Goal: Task Accomplishment & Management: Manage account settings

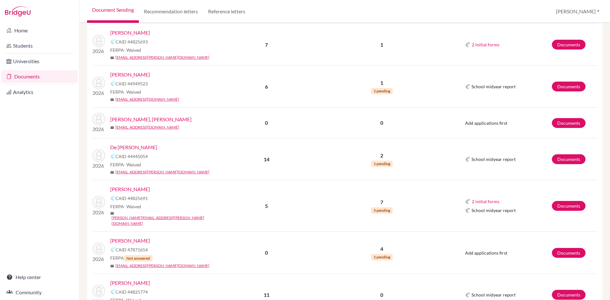
scroll to position [476, 0]
click at [130, 143] on link "De [PERSON_NAME]" at bounding box center [133, 147] width 47 height 8
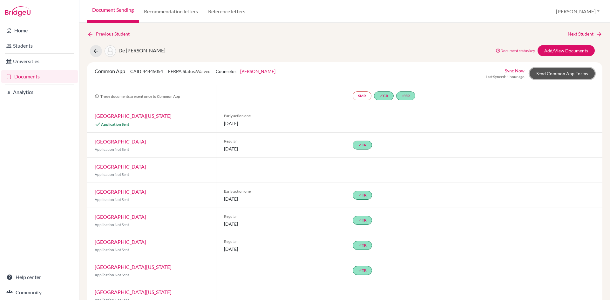
click at [560, 74] on link "Send Common App Forms" at bounding box center [561, 73] width 65 height 11
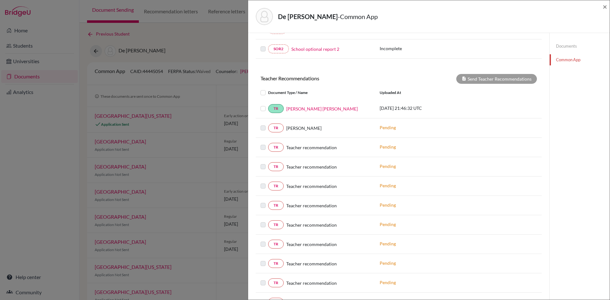
scroll to position [189, 0]
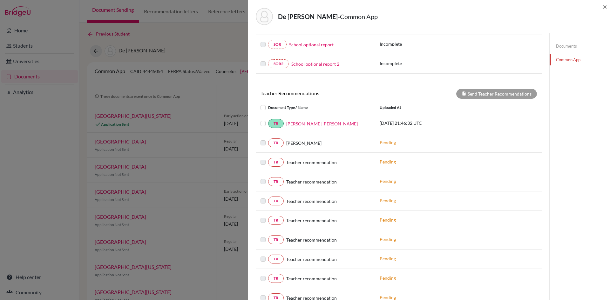
click at [555, 47] on link "Documents" at bounding box center [579, 46] width 60 height 11
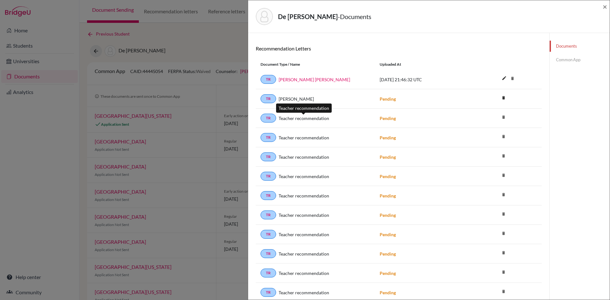
click at [304, 119] on span "Teacher recommendation" at bounding box center [303, 118] width 50 height 7
click at [387, 119] on strong "Pending" at bounding box center [387, 118] width 16 height 5
click at [269, 118] on link "TR" at bounding box center [268, 118] width 16 height 9
click at [271, 119] on link "TR" at bounding box center [268, 118] width 16 height 9
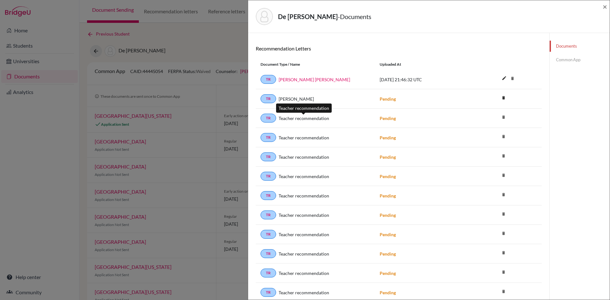
click at [313, 116] on span "Teacher recommendation" at bounding box center [303, 118] width 50 height 7
click at [383, 117] on strong "Pending" at bounding box center [387, 118] width 16 height 5
click at [387, 141] on div "Pending" at bounding box center [434, 137] width 119 height 7
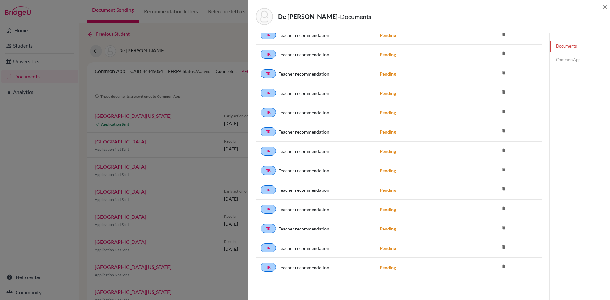
scroll to position [1337, 0]
click at [500, 266] on icon "delete" at bounding box center [503, 266] width 10 height 10
click at [500, 244] on icon "delete" at bounding box center [503, 247] width 10 height 10
click at [500, 225] on icon "delete" at bounding box center [503, 228] width 10 height 10
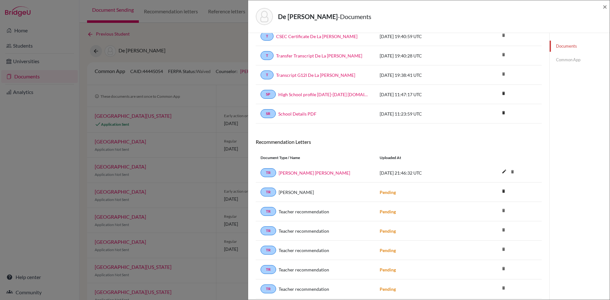
scroll to position [0, 0]
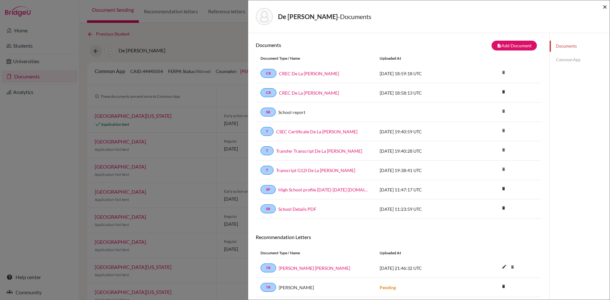
click at [604, 6] on span "×" at bounding box center [604, 6] width 4 height 9
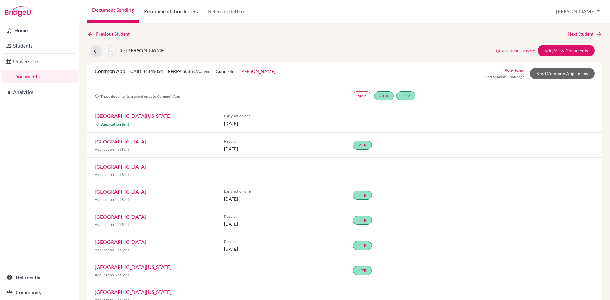
click at [180, 13] on link "Recommendation letters" at bounding box center [171, 11] width 64 height 23
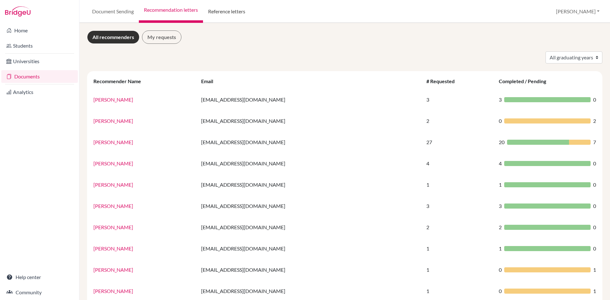
click at [232, 12] on link "Reference letters" at bounding box center [226, 11] width 47 height 23
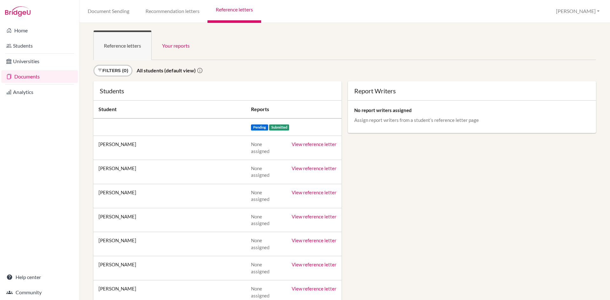
click at [27, 75] on link "Documents" at bounding box center [39, 76] width 77 height 13
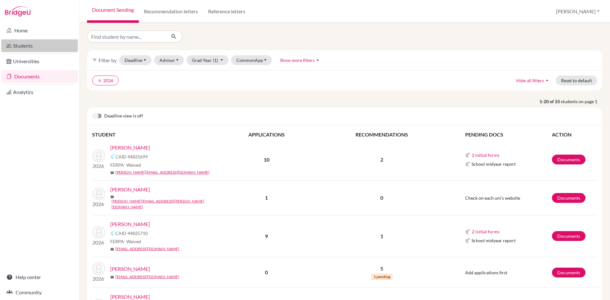
click at [23, 44] on link "Students" at bounding box center [39, 45] width 77 height 13
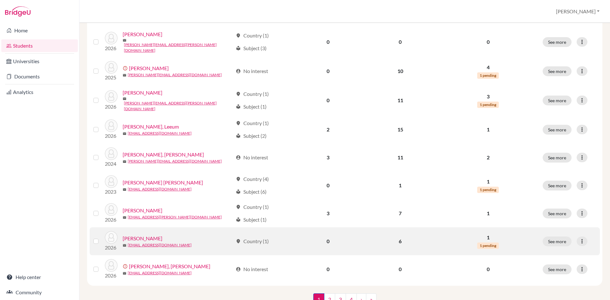
scroll to position [426, 0]
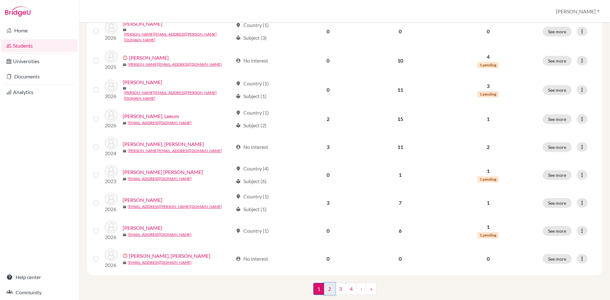
click at [329, 283] on link "2" at bounding box center [329, 289] width 11 height 12
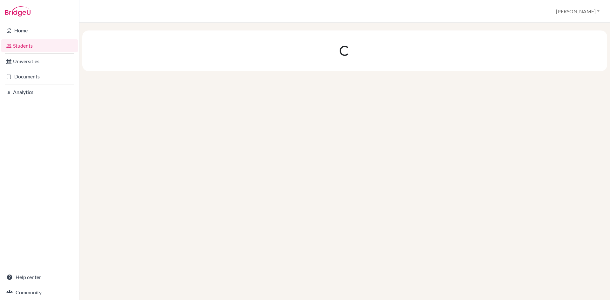
scroll to position [0, 0]
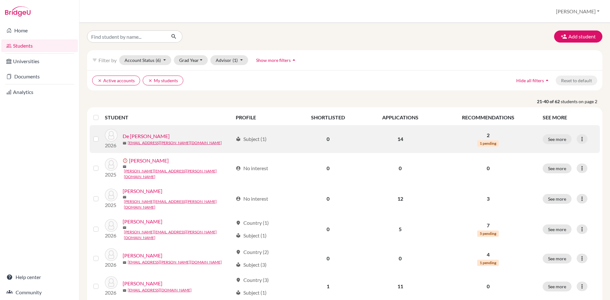
click at [146, 133] on link "De La Rosa, Evan" at bounding box center [146, 136] width 47 height 8
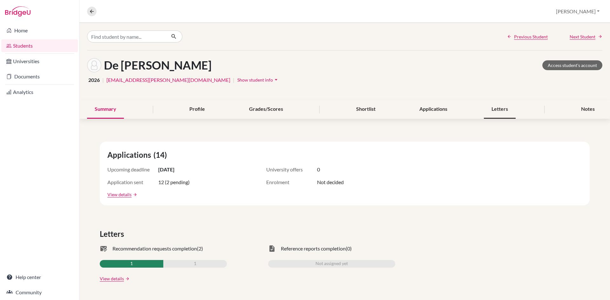
click at [495, 108] on div "Letters" at bounding box center [500, 109] width 32 height 19
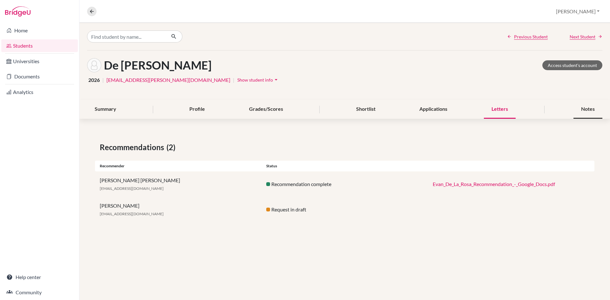
click at [586, 110] on div "Notes" at bounding box center [587, 109] width 29 height 19
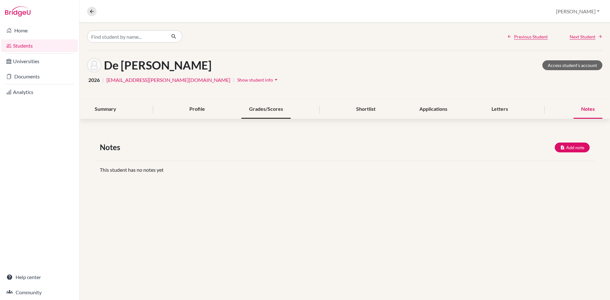
click at [263, 107] on div "Grades/Scores" at bounding box center [265, 109] width 49 height 19
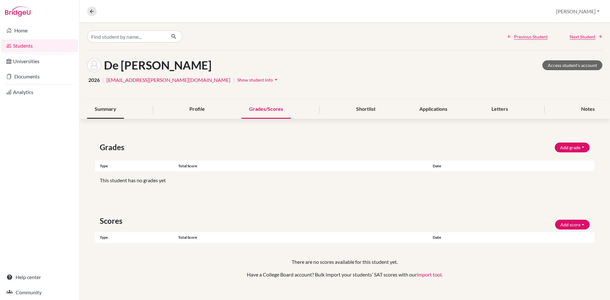
click at [108, 112] on div "Summary" at bounding box center [105, 109] width 37 height 19
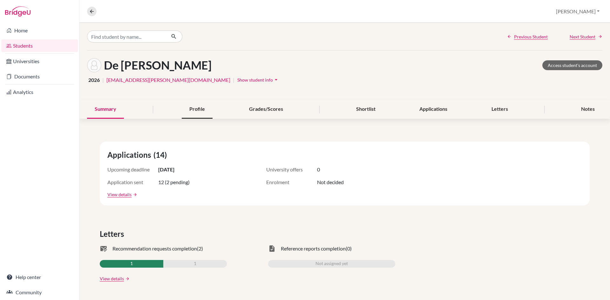
click at [195, 109] on div "Profile" at bounding box center [197, 109] width 31 height 19
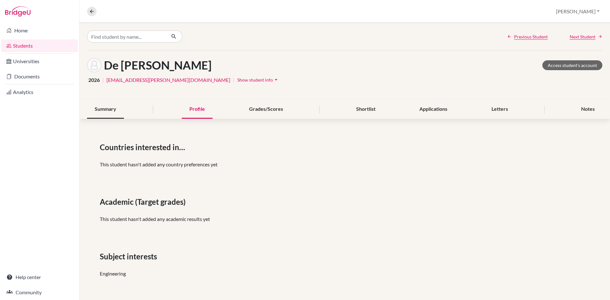
click at [99, 113] on div "Summary" at bounding box center [105, 109] width 37 height 19
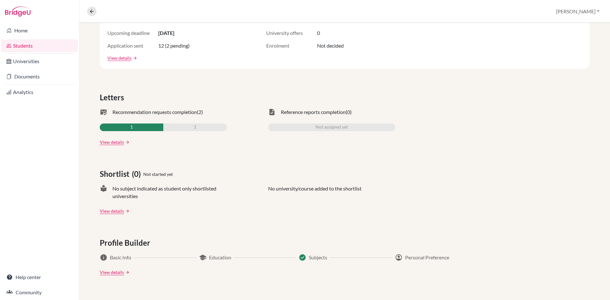
scroll to position [131, 0]
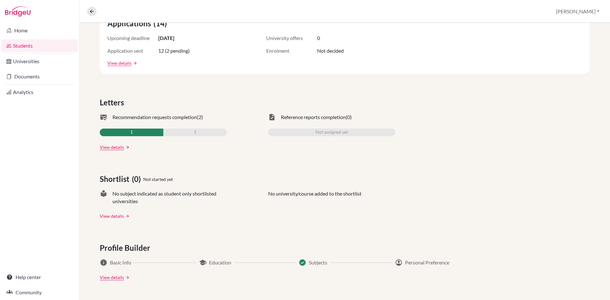
click at [120, 217] on link "View details" at bounding box center [112, 216] width 24 height 7
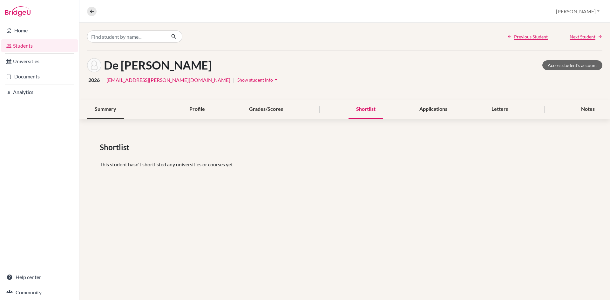
click at [113, 110] on div "Summary" at bounding box center [105, 109] width 37 height 19
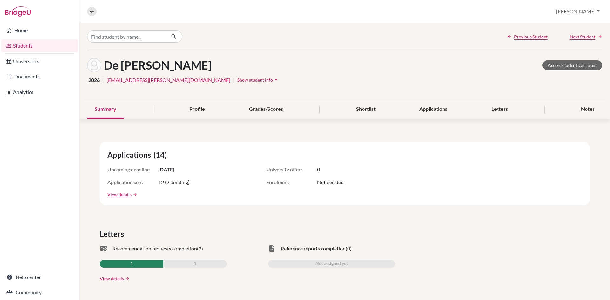
click at [119, 278] on link "View details" at bounding box center [112, 278] width 24 height 7
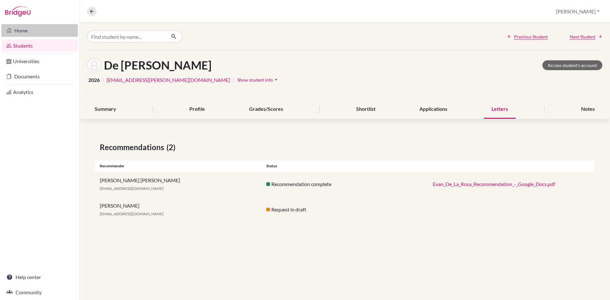
click at [26, 27] on link "Home" at bounding box center [39, 30] width 77 height 13
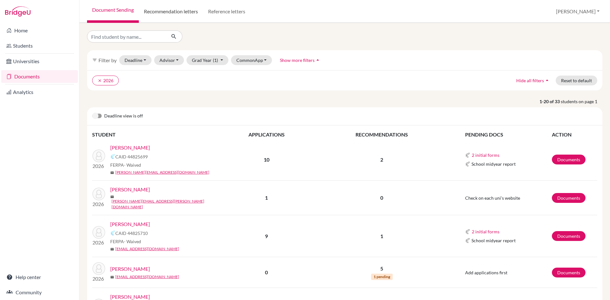
click at [167, 14] on link "Recommendation letters" at bounding box center [171, 11] width 64 height 23
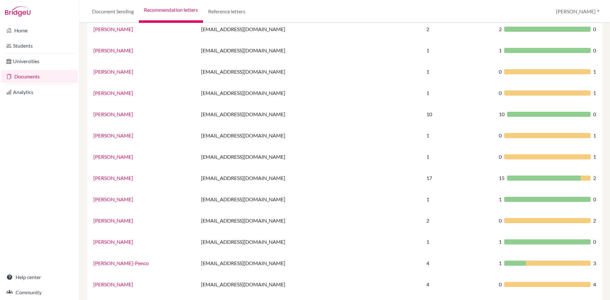
scroll to position [222, 0]
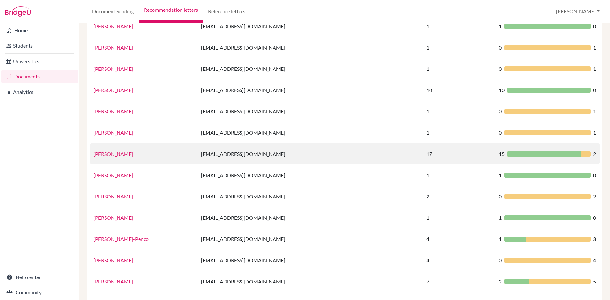
click at [108, 153] on link "[PERSON_NAME]" at bounding box center [113, 154] width 40 height 6
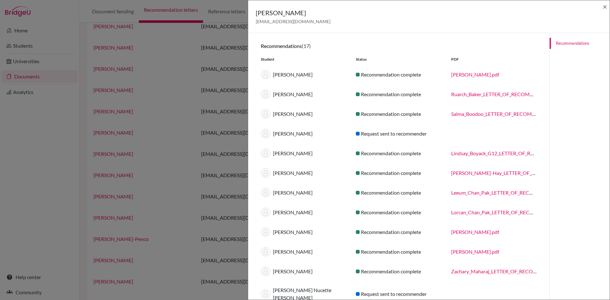
scroll to position [0, 0]
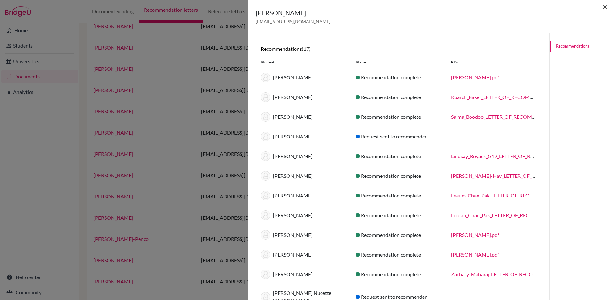
click at [604, 7] on span "×" at bounding box center [604, 6] width 4 height 9
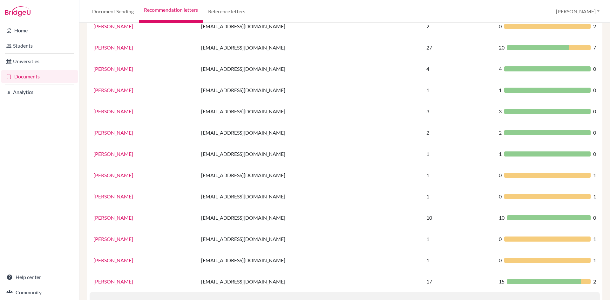
scroll to position [95, 0]
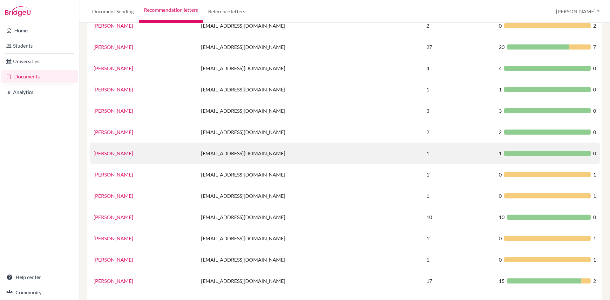
click at [104, 153] on link "Chris Terrill" at bounding box center [113, 153] width 40 height 6
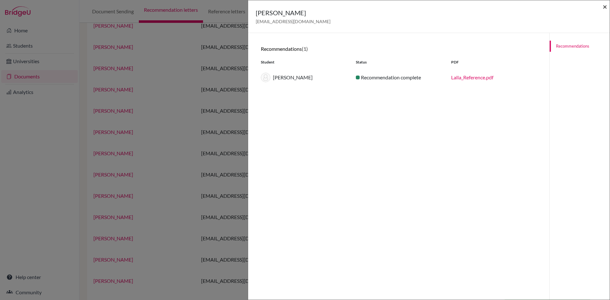
click at [603, 7] on span "×" at bounding box center [604, 6] width 4 height 9
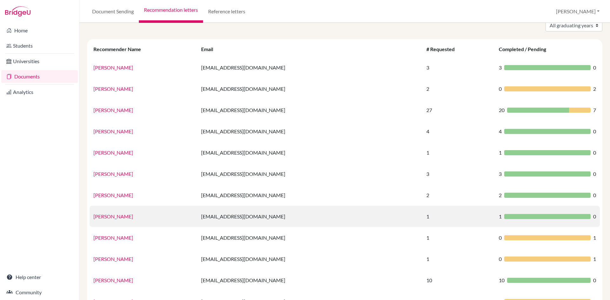
scroll to position [0, 0]
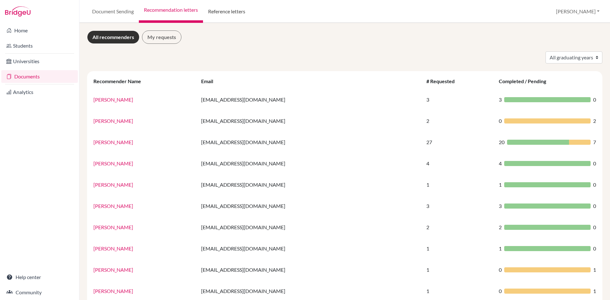
click at [234, 11] on link "Reference letters" at bounding box center [226, 11] width 47 height 23
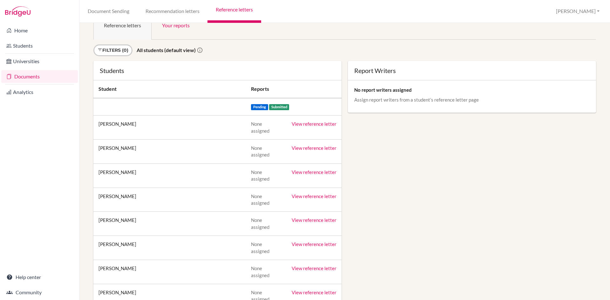
scroll to position [32, 0]
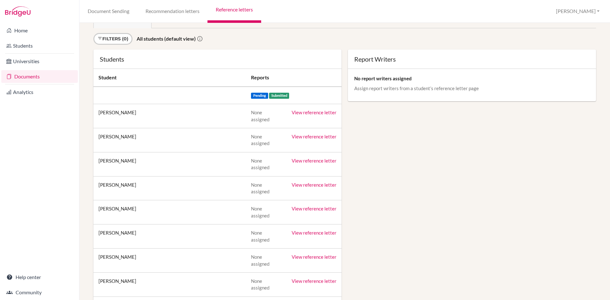
click at [303, 111] on link "View reference letter" at bounding box center [313, 113] width 45 height 6
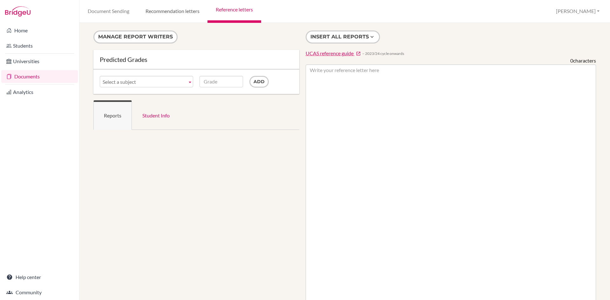
click at [163, 11] on link "Recommendation letters" at bounding box center [172, 11] width 70 height 23
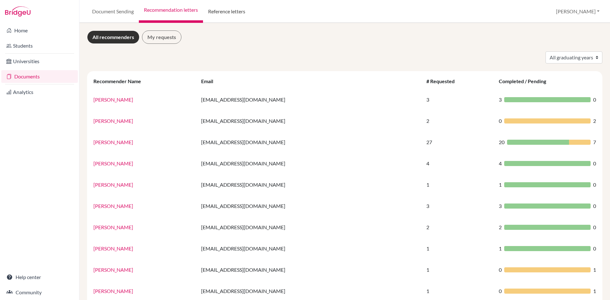
click at [232, 13] on link "Reference letters" at bounding box center [226, 11] width 47 height 23
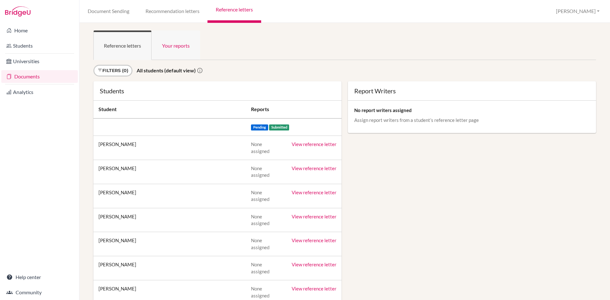
click at [183, 47] on link "Your reports" at bounding box center [175, 45] width 49 height 30
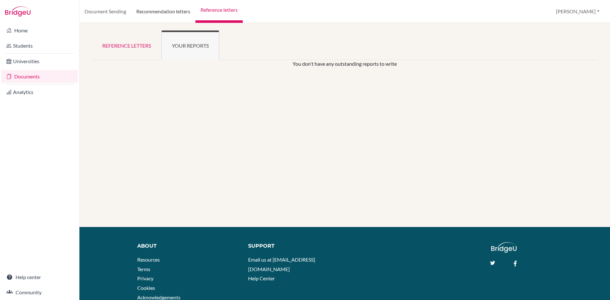
click at [157, 8] on link "Recommendation letters" at bounding box center [163, 11] width 64 height 23
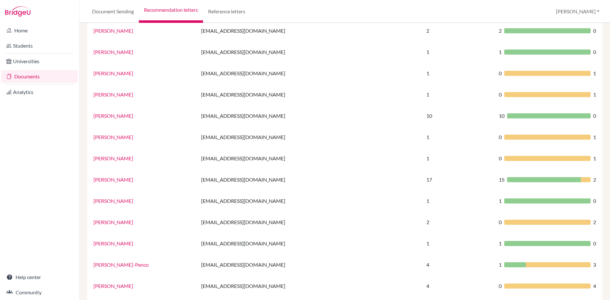
scroll to position [254, 0]
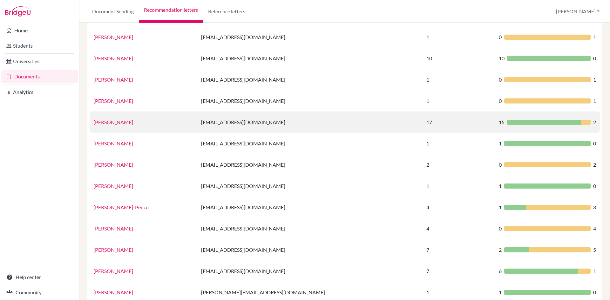
click at [105, 123] on link "[PERSON_NAME]" at bounding box center [113, 122] width 40 height 6
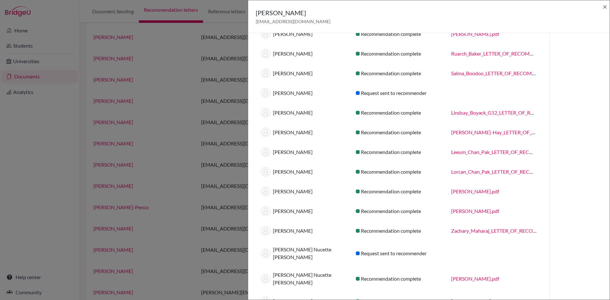
scroll to position [0, 0]
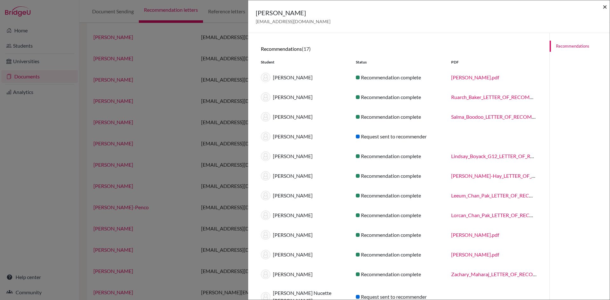
click at [604, 6] on span "×" at bounding box center [604, 6] width 4 height 9
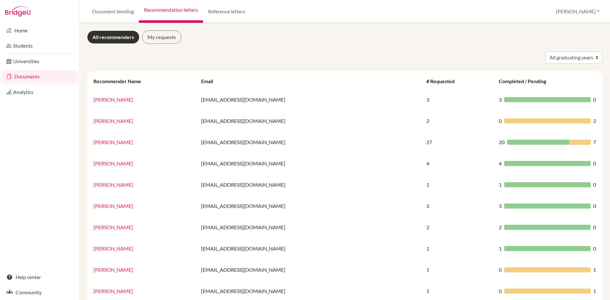
click at [23, 76] on link "Documents" at bounding box center [39, 76] width 77 height 13
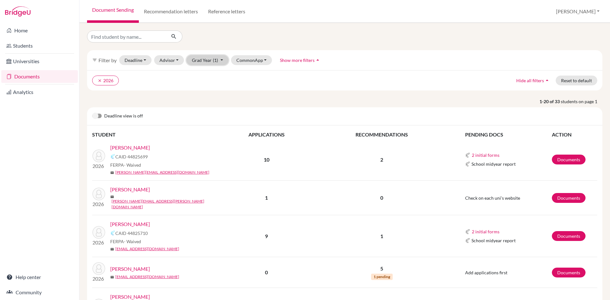
click at [217, 59] on button "Grad Year (1)" at bounding box center [207, 60] width 42 height 10
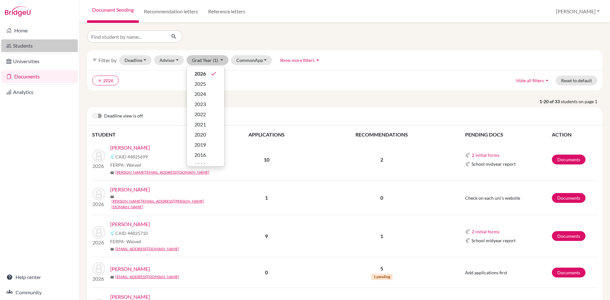
click at [21, 46] on link "Students" at bounding box center [39, 45] width 77 height 13
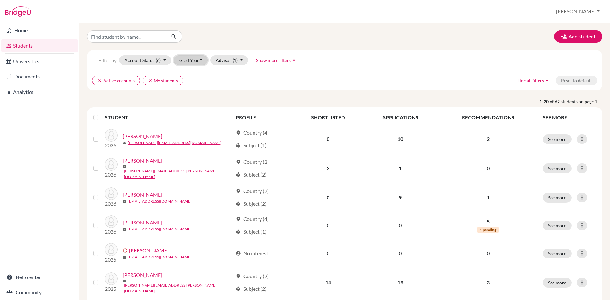
click at [199, 60] on button "Grad Year" at bounding box center [191, 60] width 34 height 10
click at [192, 137] on span "2019" at bounding box center [187, 139] width 11 height 8
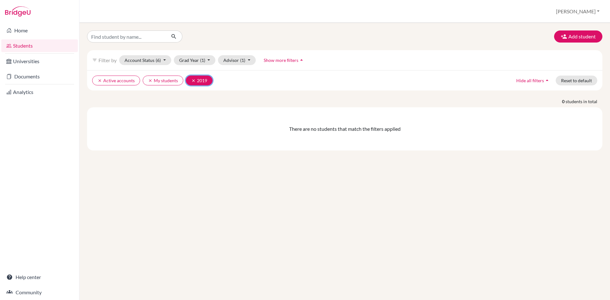
click at [200, 81] on button "clear 2019" at bounding box center [199, 81] width 27 height 10
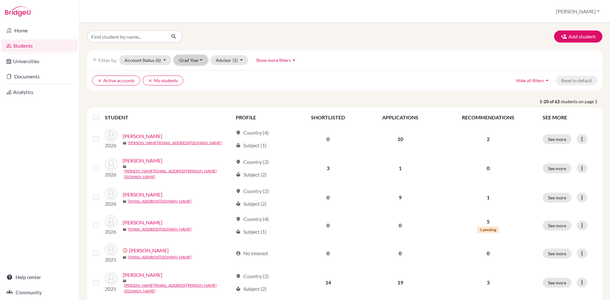
click at [197, 59] on button "Grad Year" at bounding box center [191, 60] width 34 height 10
click at [192, 132] on span "2020" at bounding box center [187, 135] width 11 height 8
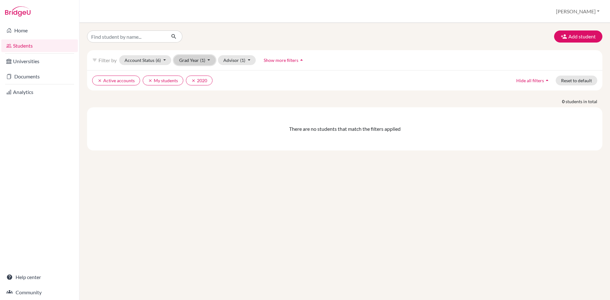
click at [196, 58] on button "Grad Year (1)" at bounding box center [195, 60] width 42 height 10
click at [198, 135] on icon "done" at bounding box center [200, 134] width 6 height 6
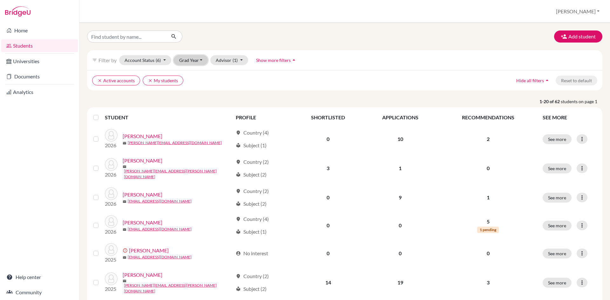
click at [191, 59] on button "Grad Year" at bounding box center [191, 60] width 34 height 10
click at [190, 123] on span "2021" at bounding box center [187, 125] width 11 height 8
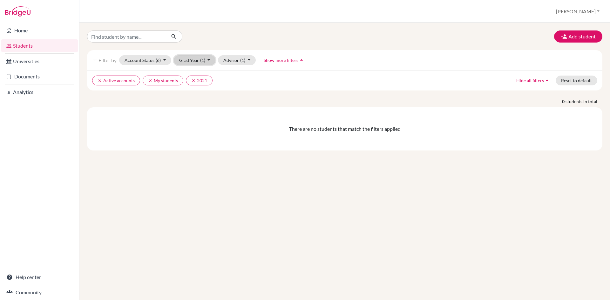
click at [195, 58] on button "Grad Year (1)" at bounding box center [195, 60] width 42 height 10
click at [196, 114] on div "2022" at bounding box center [193, 114] width 22 height 8
click at [192, 80] on icon "clear" at bounding box center [193, 80] width 4 height 4
click at [194, 57] on button "Grad Year (1)" at bounding box center [195, 60] width 42 height 10
click at [194, 104] on div "2023" at bounding box center [193, 104] width 22 height 8
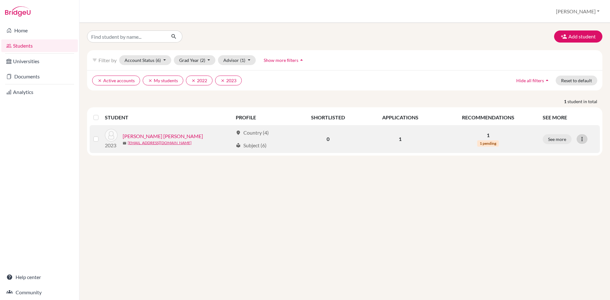
click at [584, 140] on icon at bounding box center [581, 139] width 6 height 6
click at [147, 135] on link "Chin Lee, Justin" at bounding box center [163, 136] width 80 height 8
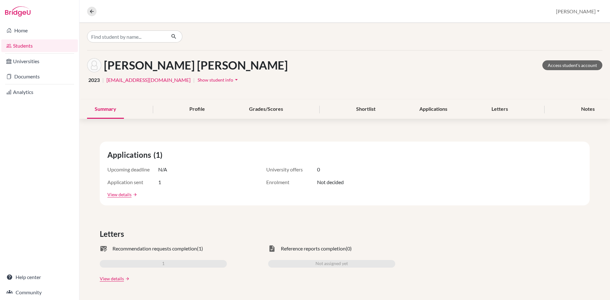
click at [233, 79] on icon "arrow_drop_down" at bounding box center [236, 80] width 6 height 6
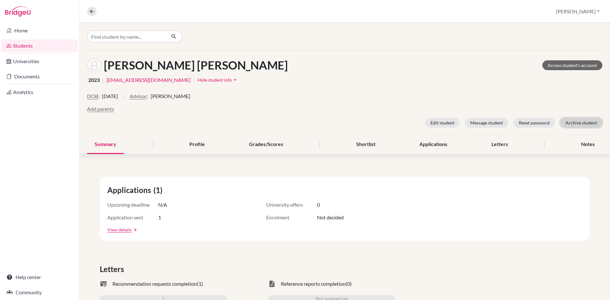
click at [576, 123] on button "Archive student" at bounding box center [581, 123] width 42 height 10
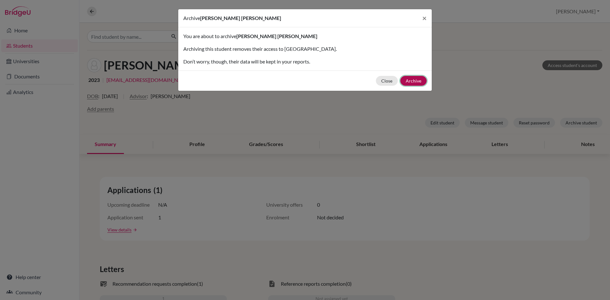
click at [414, 78] on button "Archive" at bounding box center [413, 81] width 26 height 10
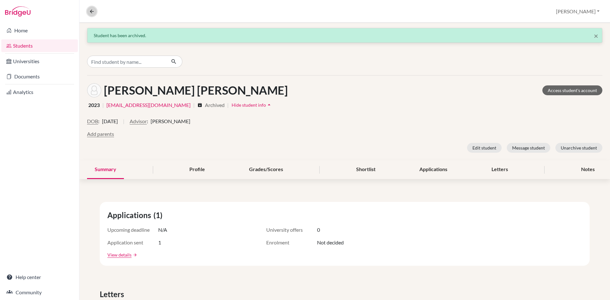
click at [93, 14] on icon at bounding box center [92, 12] width 6 height 6
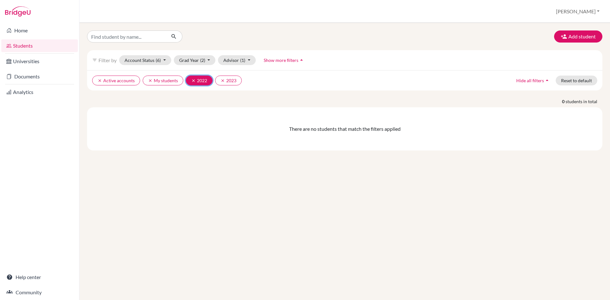
click at [193, 81] on icon "clear" at bounding box center [193, 80] width 4 height 4
click at [200, 59] on span "(1)" at bounding box center [202, 59] width 5 height 5
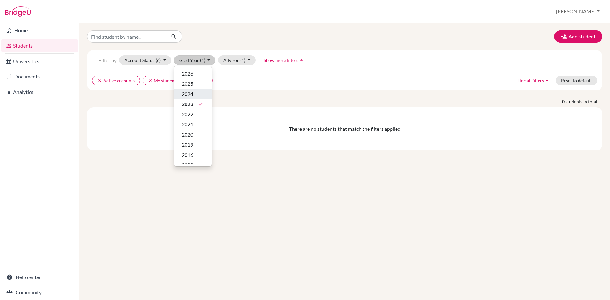
click at [198, 95] on div "2024" at bounding box center [193, 94] width 22 height 8
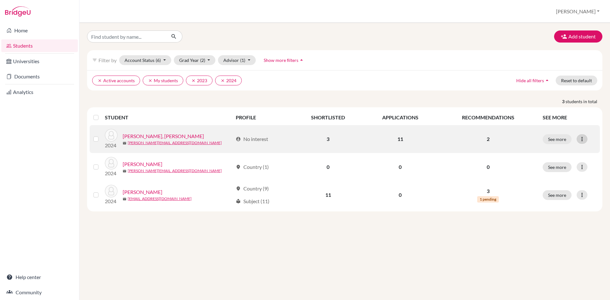
click at [583, 138] on icon at bounding box center [581, 139] width 6 height 6
click at [101, 135] on label at bounding box center [101, 135] width 0 height 0
click at [0, 0] on input "checkbox" at bounding box center [0, 0] width 0 height 0
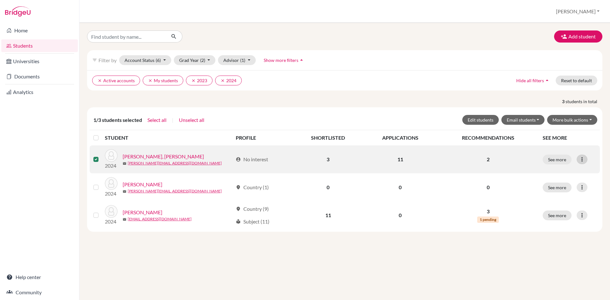
click at [581, 158] on icon at bounding box center [581, 159] width 6 height 6
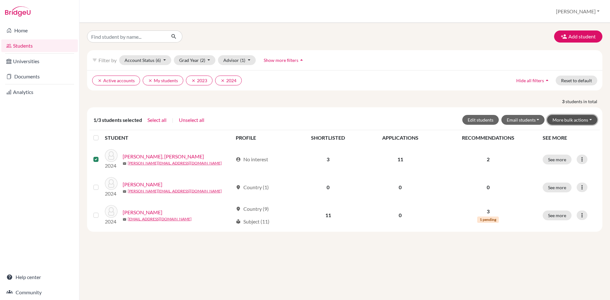
click at [585, 120] on button "More bulk actions" at bounding box center [572, 120] width 50 height 10
click at [556, 134] on button "Archive" at bounding box center [567, 133] width 57 height 10
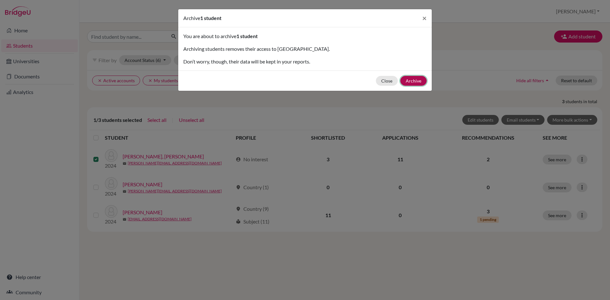
click at [417, 81] on button "Archive" at bounding box center [413, 81] width 26 height 10
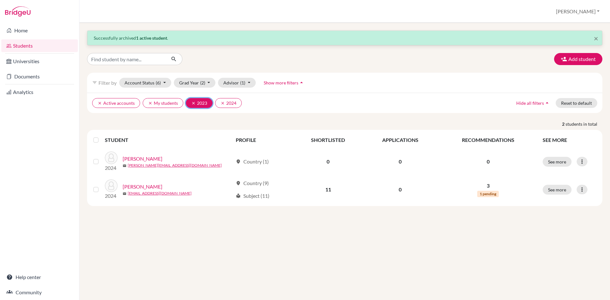
click at [191, 104] on icon "clear" at bounding box center [193, 103] width 4 height 4
click at [197, 79] on button "Grad Year (1)" at bounding box center [195, 83] width 42 height 10
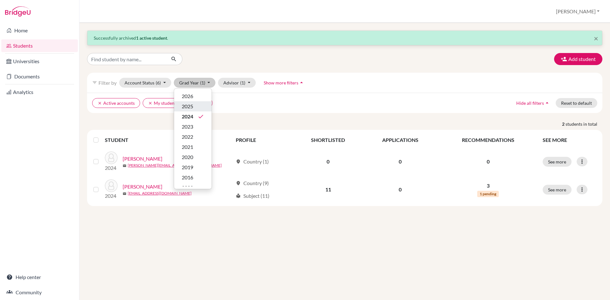
click at [191, 105] on span "2025" at bounding box center [187, 107] width 11 height 8
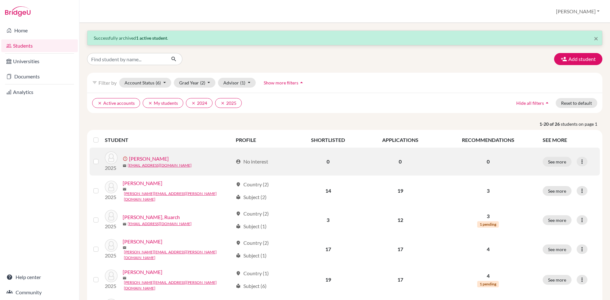
click at [101, 158] on label at bounding box center [101, 158] width 0 height 0
click at [0, 0] on input "checkbox" at bounding box center [0, 0] width 0 height 0
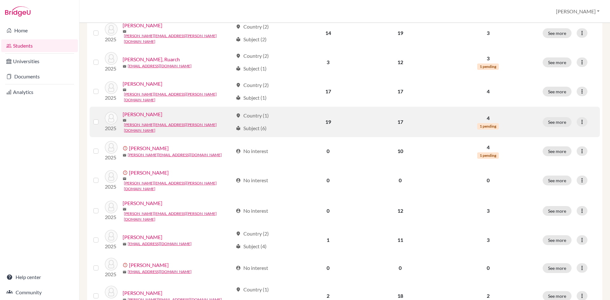
scroll to position [190, 0]
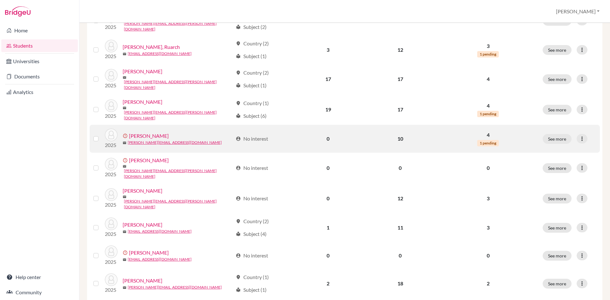
click at [101, 135] on label at bounding box center [101, 135] width 0 height 0
click at [0, 0] on input "checkbox" at bounding box center [0, 0] width 0 height 0
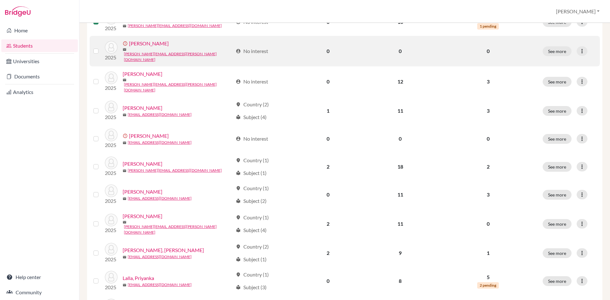
scroll to position [317, 0]
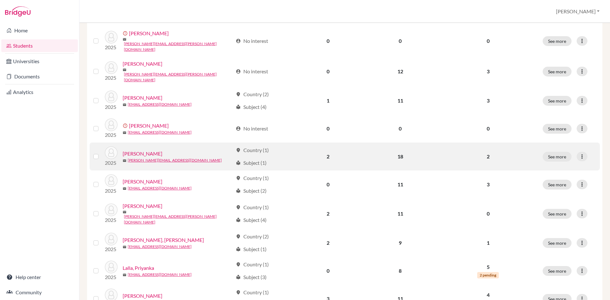
click at [101, 153] on label at bounding box center [101, 153] width 0 height 0
click at [0, 0] on input "checkbox" at bounding box center [0, 0] width 0 height 0
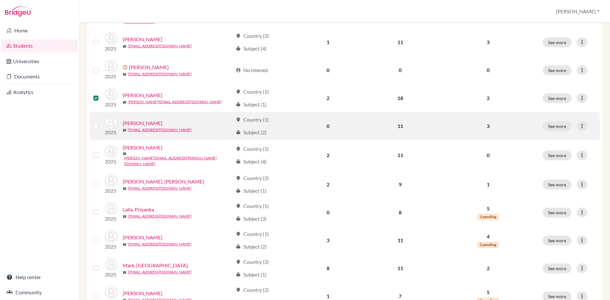
scroll to position [413, 0]
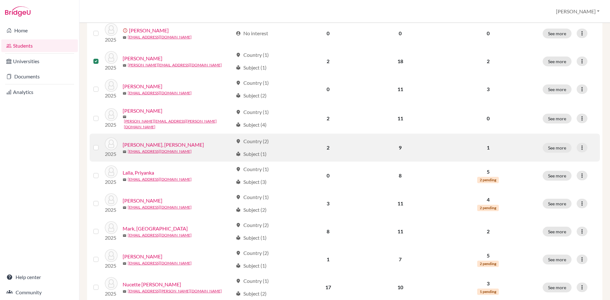
click at [101, 144] on label at bounding box center [101, 144] width 0 height 0
click at [0, 0] on input "checkbox" at bounding box center [0, 0] width 0 height 0
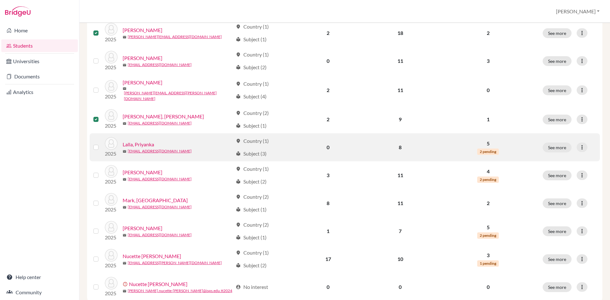
scroll to position [469, 0]
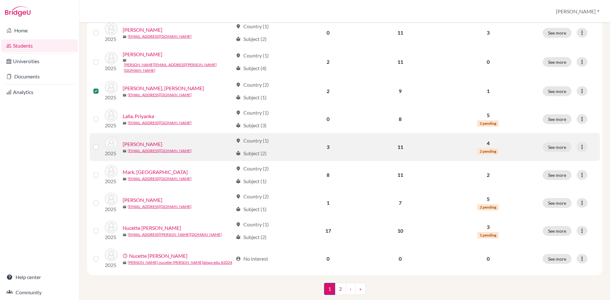
click at [101, 143] on label at bounding box center [101, 143] width 0 height 0
click at [0, 0] on input "checkbox" at bounding box center [0, 0] width 0 height 0
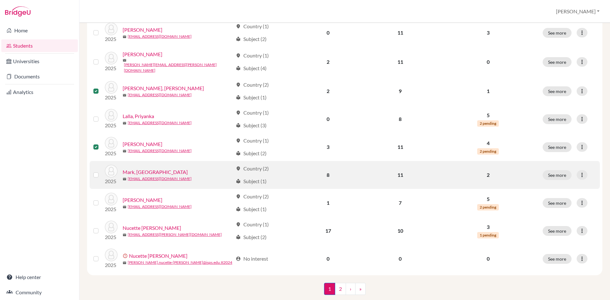
click at [101, 171] on label at bounding box center [101, 171] width 0 height 0
click at [0, 0] on input "checkbox" at bounding box center [0, 0] width 0 height 0
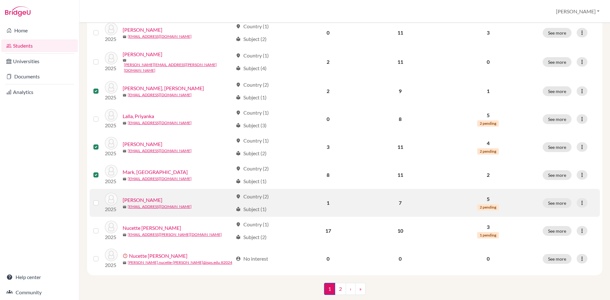
click at [101, 199] on label at bounding box center [101, 199] width 0 height 0
click at [0, 0] on input "checkbox" at bounding box center [0, 0] width 0 height 0
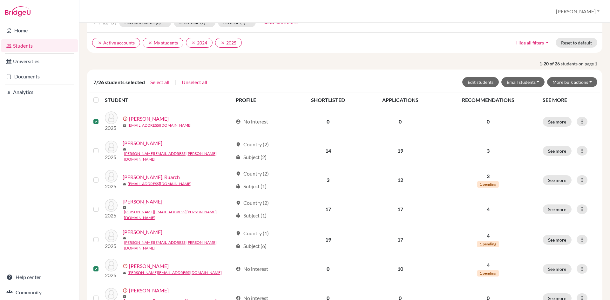
scroll to position [0, 0]
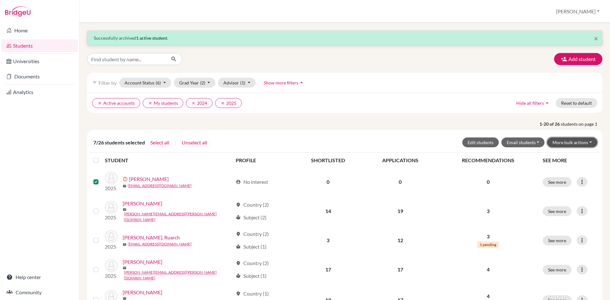
click at [578, 139] on button "More bulk actions" at bounding box center [572, 142] width 50 height 10
click at [550, 156] on button "Archive" at bounding box center [567, 156] width 57 height 10
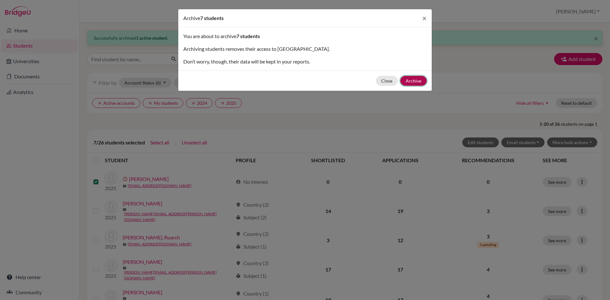
click at [411, 79] on button "Archive" at bounding box center [413, 81] width 26 height 10
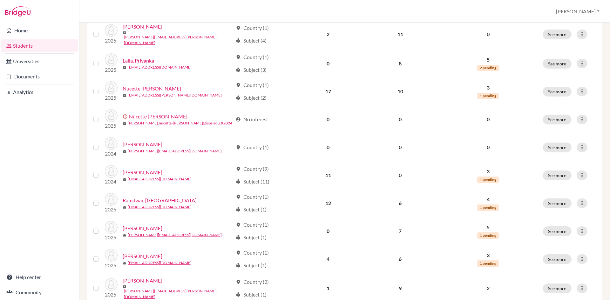
scroll to position [396, 0]
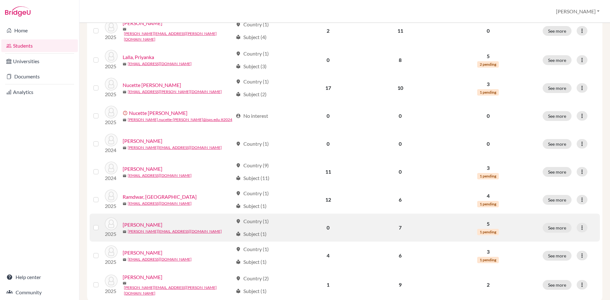
click at [101, 224] on label at bounding box center [101, 224] width 0 height 0
click at [0, 0] on input "checkbox" at bounding box center [0, 0] width 0 height 0
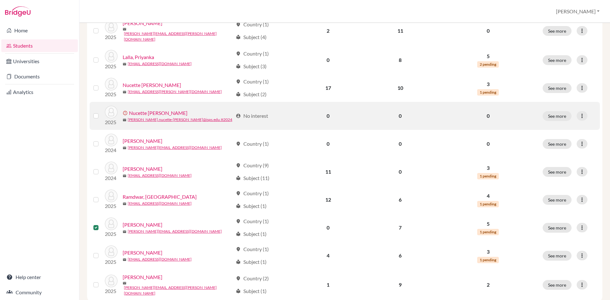
click at [101, 112] on label at bounding box center [101, 112] width 0 height 0
click at [0, 0] on input "checkbox" at bounding box center [0, 0] width 0 height 0
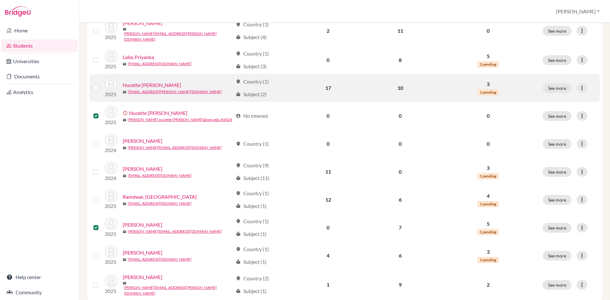
click at [101, 84] on label at bounding box center [101, 84] width 0 height 0
click at [0, 0] on input "checkbox" at bounding box center [0, 0] width 0 height 0
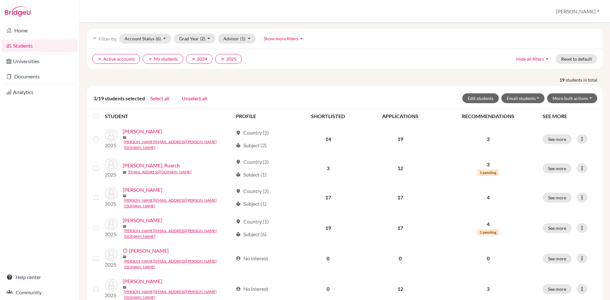
scroll to position [0, 0]
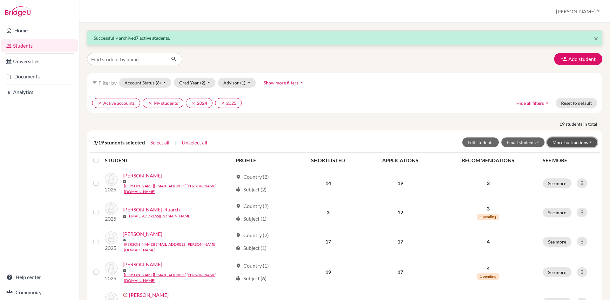
click at [572, 145] on button "More bulk actions" at bounding box center [572, 142] width 50 height 10
click at [555, 154] on button "Archive" at bounding box center [567, 156] width 57 height 10
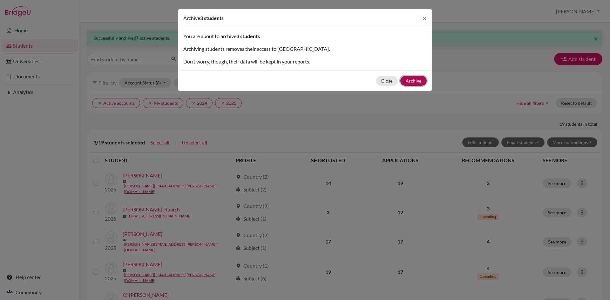
click at [416, 78] on button "Archive" at bounding box center [413, 81] width 26 height 10
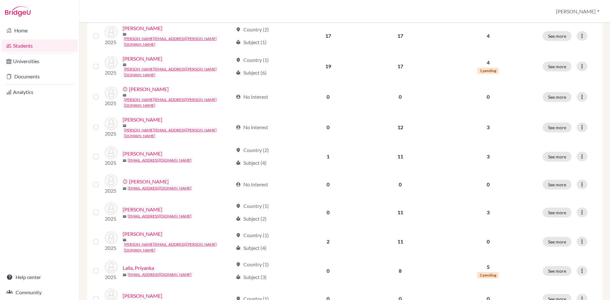
scroll to position [154, 0]
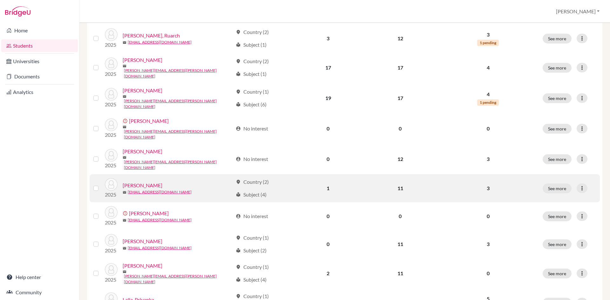
click at [101, 184] on label at bounding box center [101, 184] width 0 height 0
click at [0, 0] on input "checkbox" at bounding box center [0, 0] width 0 height 0
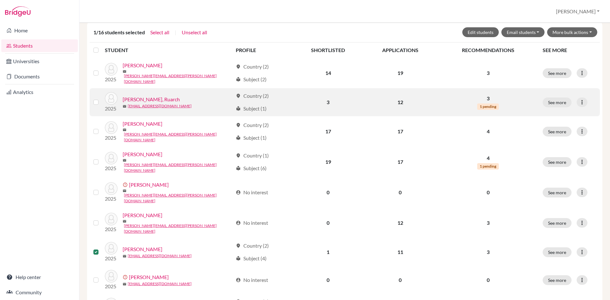
scroll to position [110, 0]
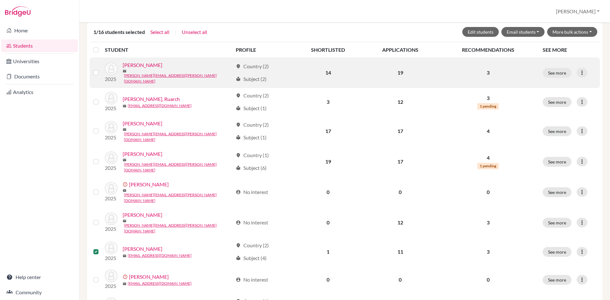
click at [101, 69] on label at bounding box center [101, 69] width 0 height 0
click at [0, 0] on input "checkbox" at bounding box center [0, 0] width 0 height 0
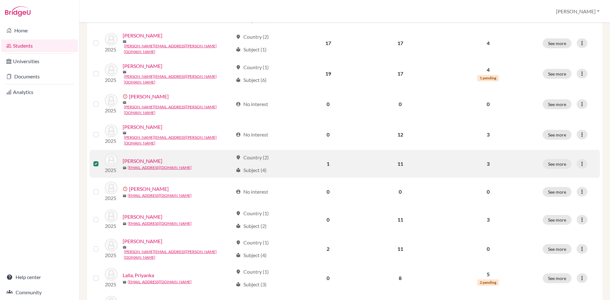
scroll to position [237, 0]
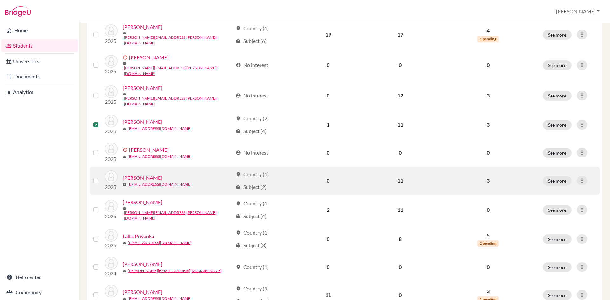
click at [101, 177] on label at bounding box center [101, 177] width 0 height 0
click at [0, 0] on input "checkbox" at bounding box center [0, 0] width 0 height 0
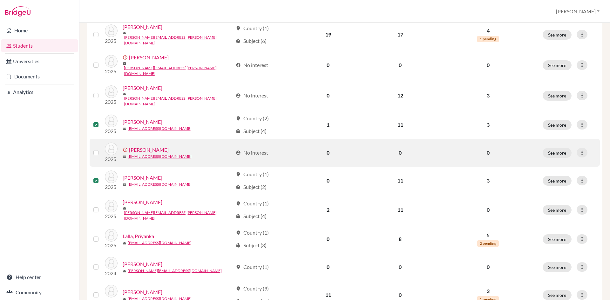
click at [101, 149] on label at bounding box center [101, 149] width 0 height 0
click at [0, 0] on input "checkbox" at bounding box center [0, 0] width 0 height 0
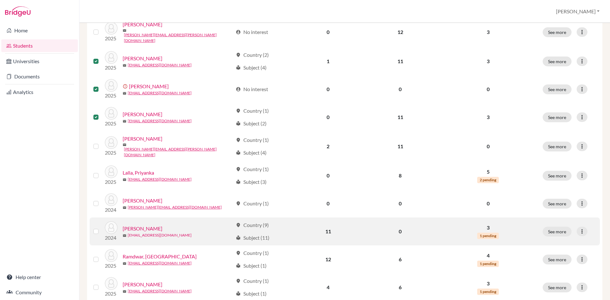
scroll to position [333, 0]
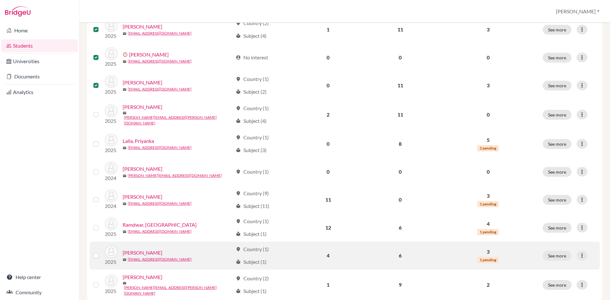
click at [101, 252] on label at bounding box center [101, 252] width 0 height 0
click at [0, 0] on input "checkbox" at bounding box center [0, 0] width 0 height 0
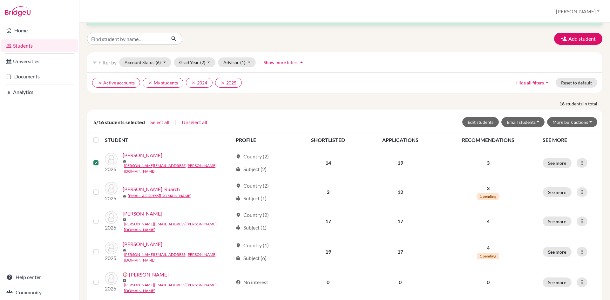
scroll to position [15, 0]
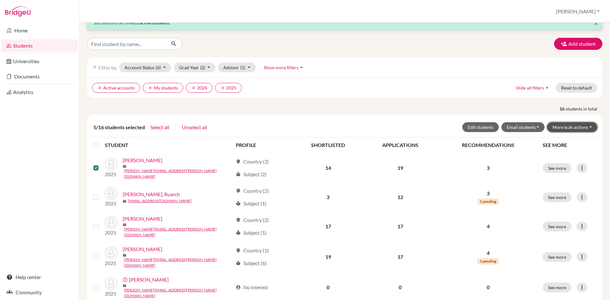
click at [580, 125] on button "More bulk actions" at bounding box center [572, 127] width 50 height 10
click at [548, 143] on button "Archive" at bounding box center [567, 141] width 57 height 10
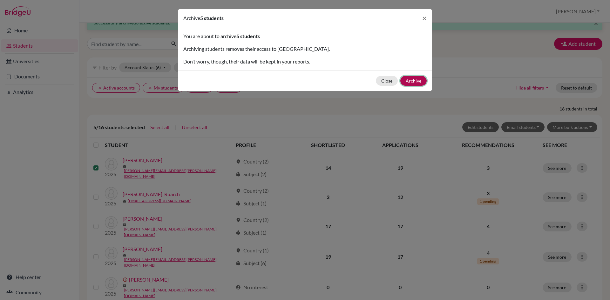
click at [413, 80] on button "Archive" at bounding box center [413, 81] width 26 height 10
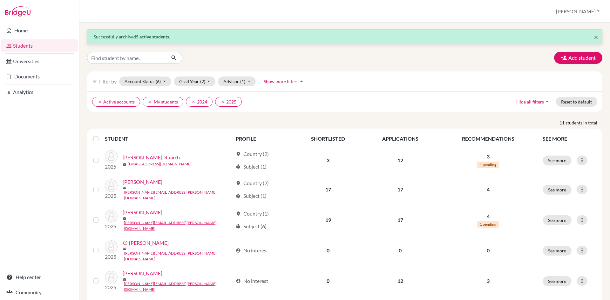
scroll to position [0, 0]
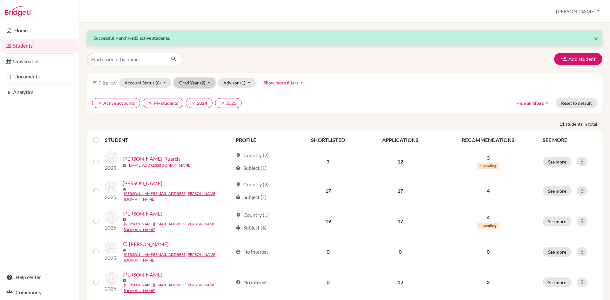
click at [202, 82] on span "(2)" at bounding box center [202, 82] width 5 height 5
click at [193, 103] on icon "clear" at bounding box center [193, 103] width 4 height 4
click at [203, 84] on span "(1)" at bounding box center [202, 82] width 5 height 5
click at [199, 106] on icon "done" at bounding box center [200, 106] width 6 height 6
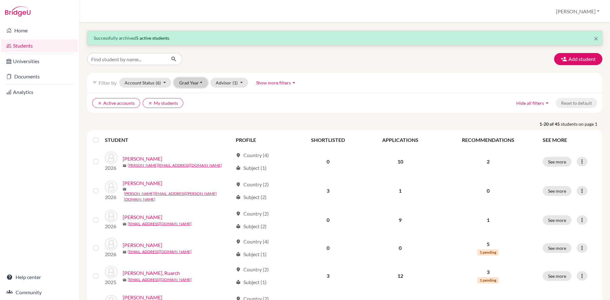
click at [199, 83] on button "Grad Year" at bounding box center [191, 83] width 34 height 10
click at [197, 98] on div "2026" at bounding box center [193, 96] width 22 height 8
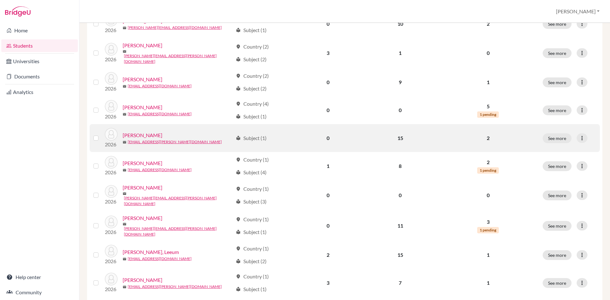
scroll to position [190, 0]
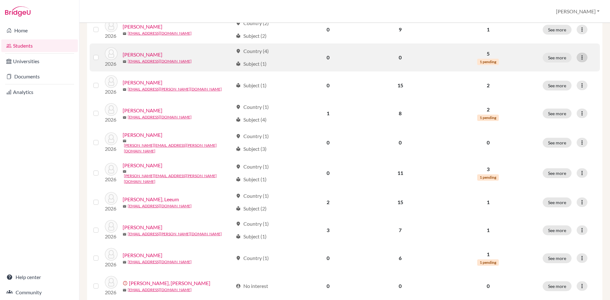
click at [578, 56] on icon at bounding box center [581, 57] width 6 height 6
click at [551, 57] on button "See more" at bounding box center [556, 58] width 29 height 10
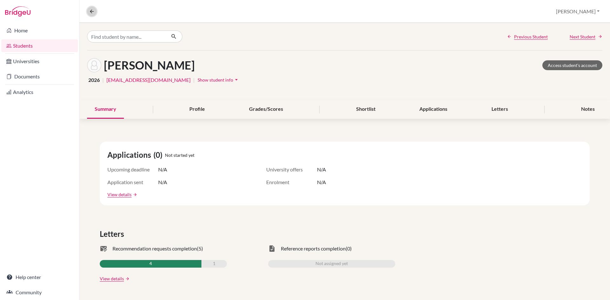
click at [94, 12] on icon at bounding box center [92, 12] width 6 height 6
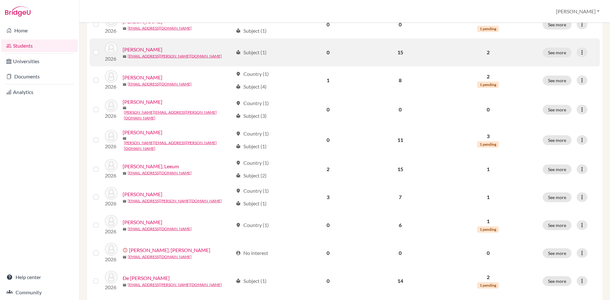
scroll to position [190, 0]
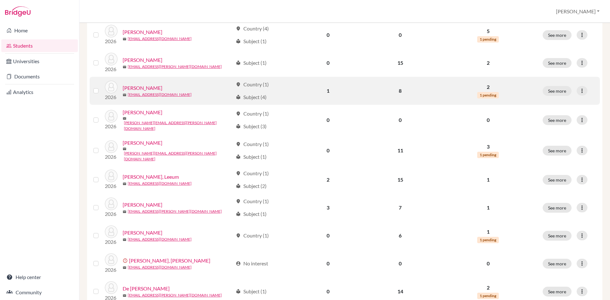
click at [149, 86] on link "[PERSON_NAME]" at bounding box center [143, 88] width 40 height 8
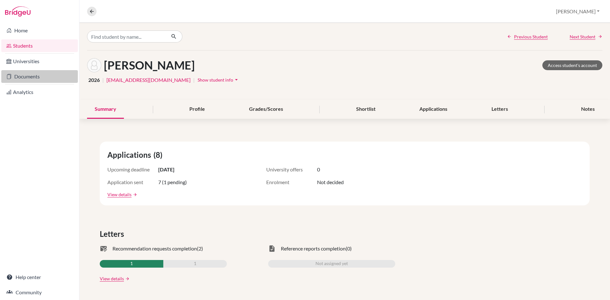
click at [29, 74] on link "Documents" at bounding box center [39, 76] width 77 height 13
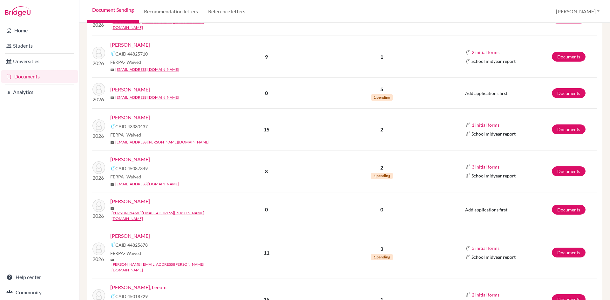
scroll to position [190, 0]
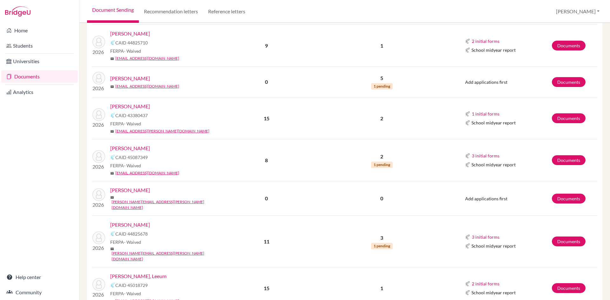
click at [134, 144] on link "[PERSON_NAME]" at bounding box center [130, 148] width 40 height 8
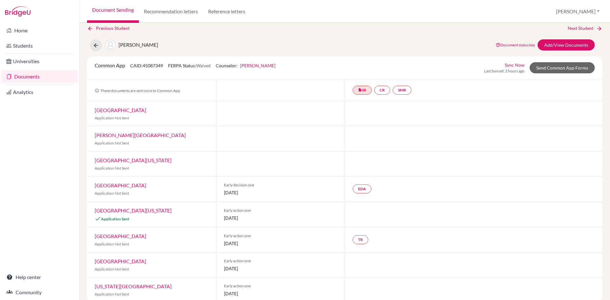
scroll to position [16, 0]
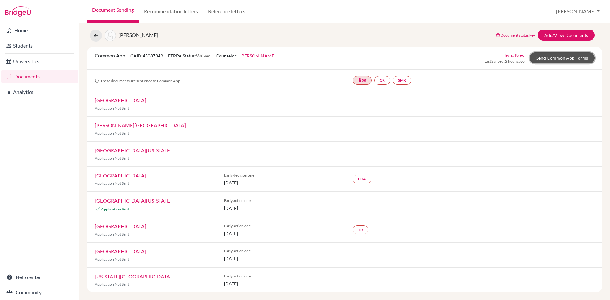
click at [570, 55] on link "Send Common App Forms" at bounding box center [561, 57] width 65 height 11
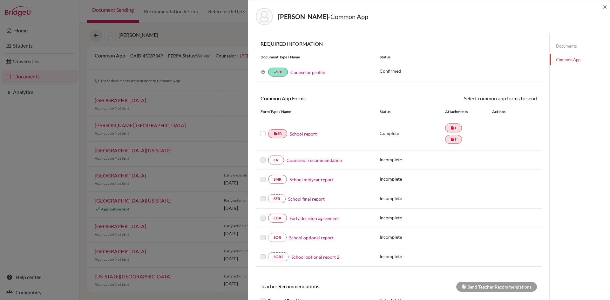
click at [557, 43] on link "Documents" at bounding box center [579, 46] width 60 height 11
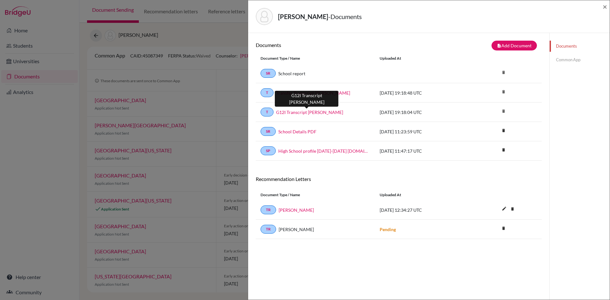
click at [302, 113] on link "G12I Transcript [PERSON_NAME]" at bounding box center [309, 112] width 67 height 7
